Goal: Information Seeking & Learning: Understand process/instructions

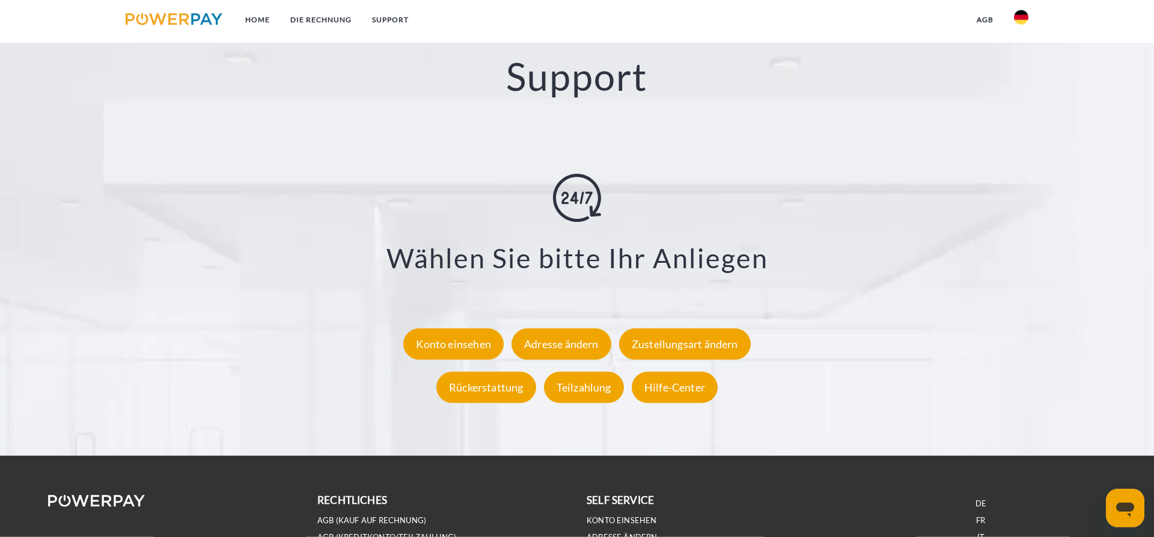
scroll to position [2236, 0]
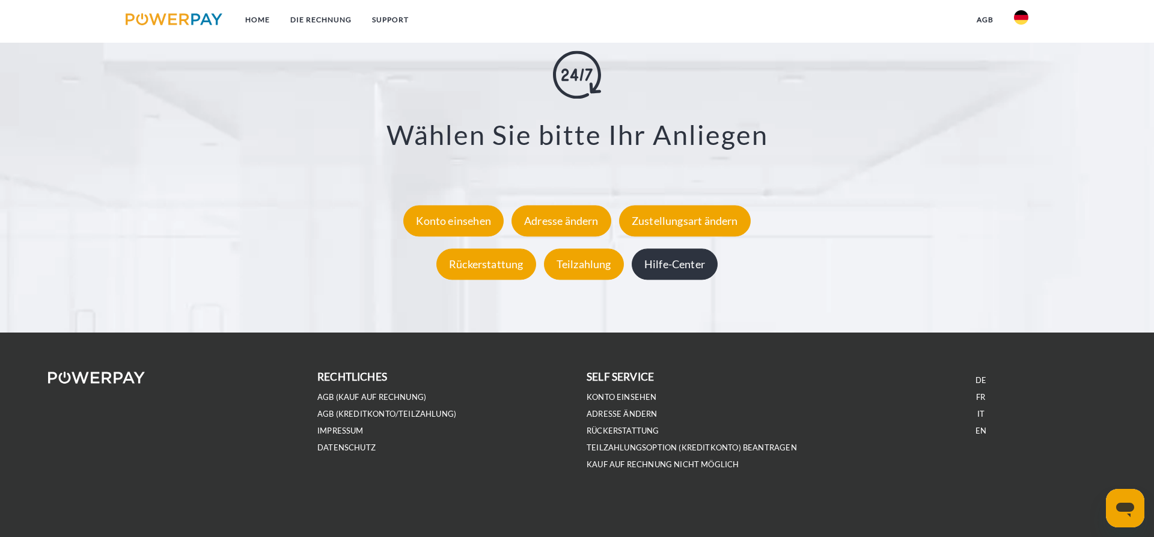
click at [668, 261] on div "Hilfe-Center" at bounding box center [674, 263] width 86 height 31
click at [589, 277] on div "Teilzahlung" at bounding box center [584, 263] width 80 height 31
click at [612, 447] on link "Teilzahlungsoption (KREDITKONTO) beantragen" at bounding box center [691, 447] width 210 height 10
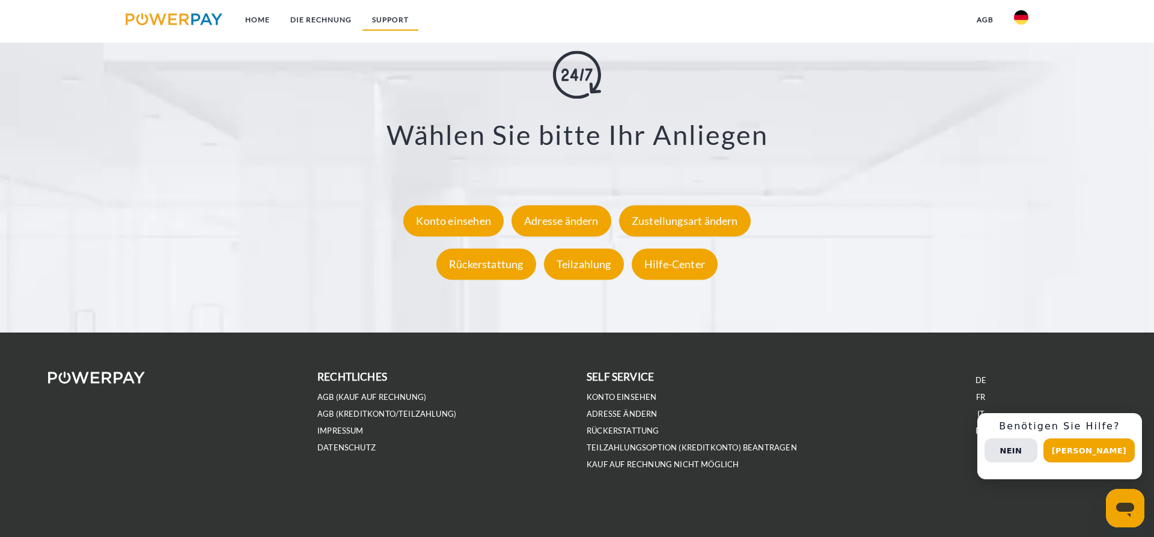
click at [403, 11] on link "SUPPORT" at bounding box center [390, 20] width 57 height 22
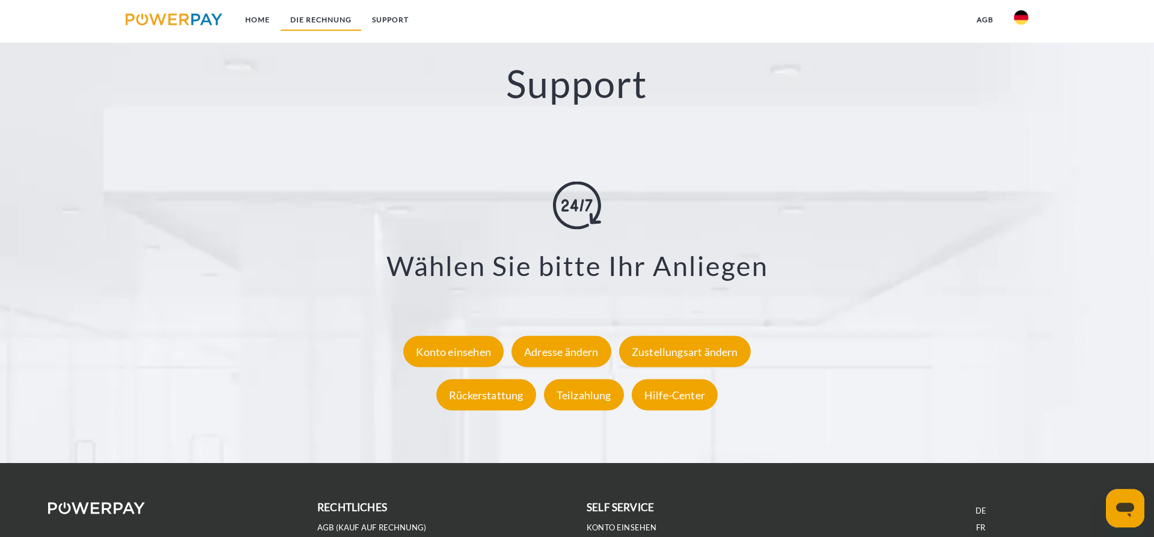
click at [335, 26] on link "DIE RECHNUNG" at bounding box center [321, 20] width 82 height 22
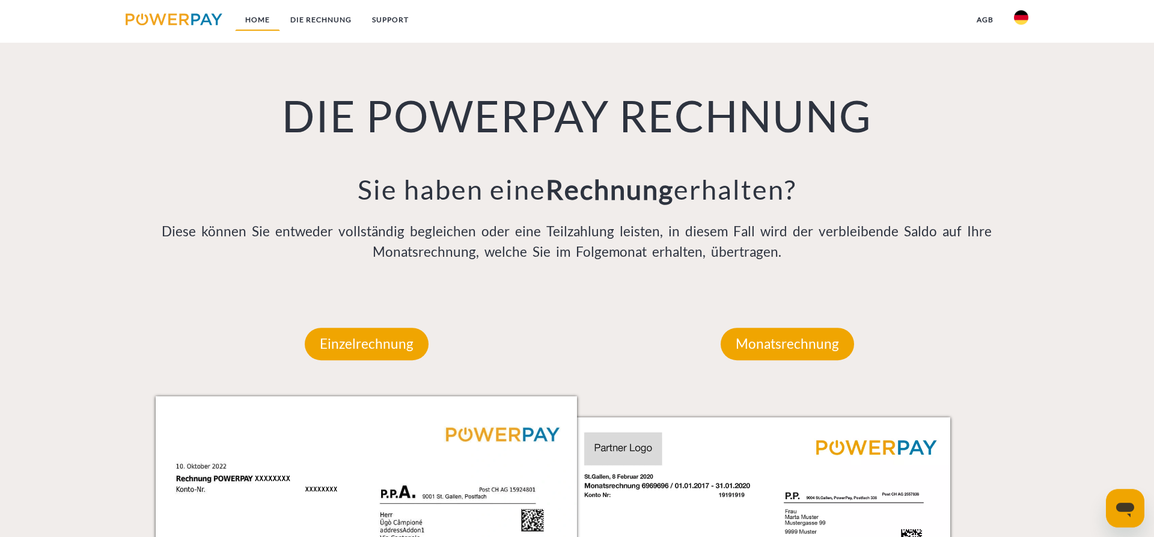
click at [243, 23] on link "Home" at bounding box center [257, 20] width 45 height 22
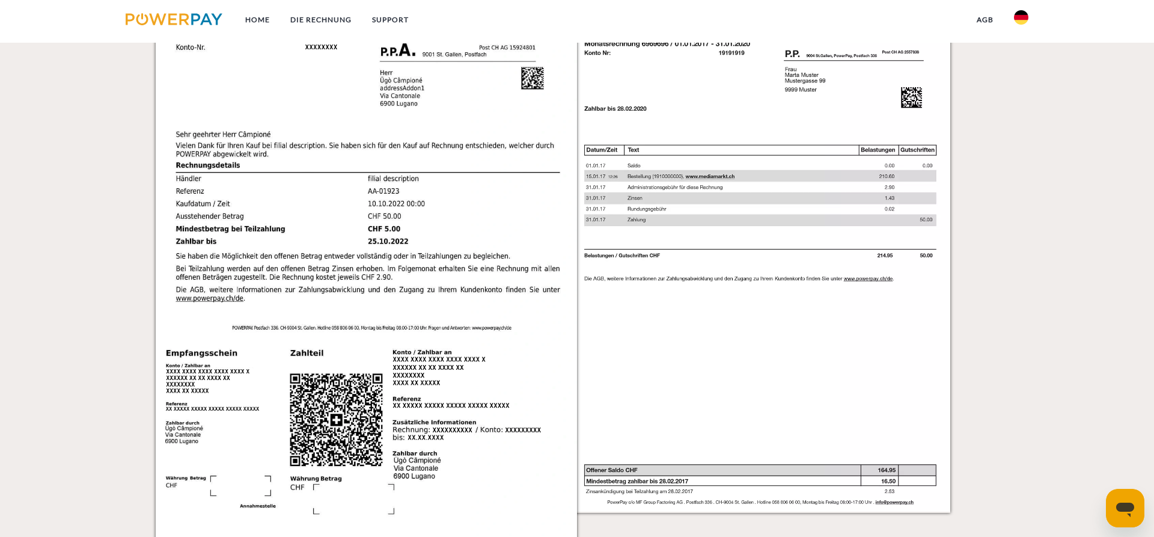
scroll to position [2236, 0]
